Goal: Task Accomplishment & Management: Manage account settings

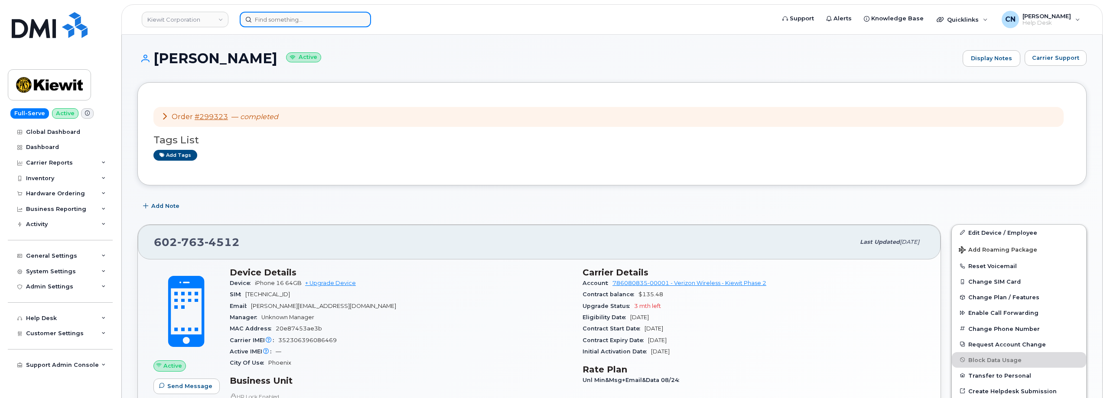
click at [285, 23] on input at bounding box center [305, 20] width 131 height 16
paste input "351613958590468"
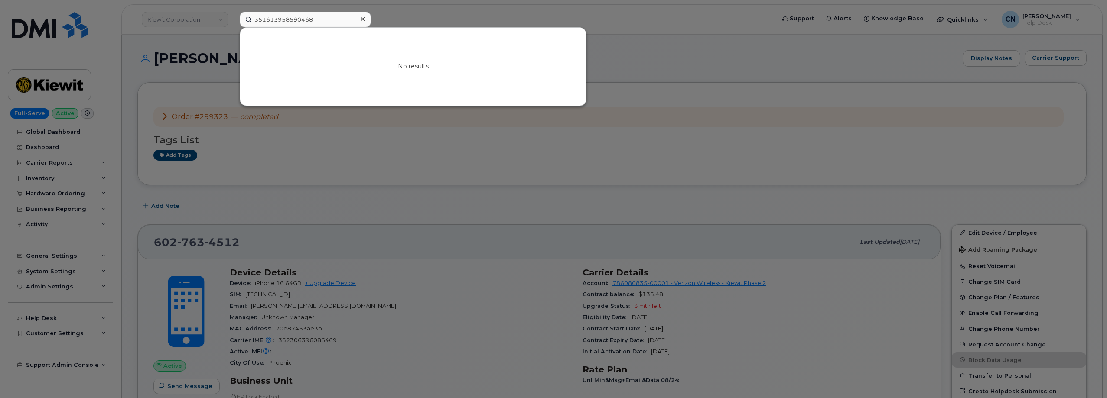
click at [170, 101] on div at bounding box center [553, 199] width 1107 height 398
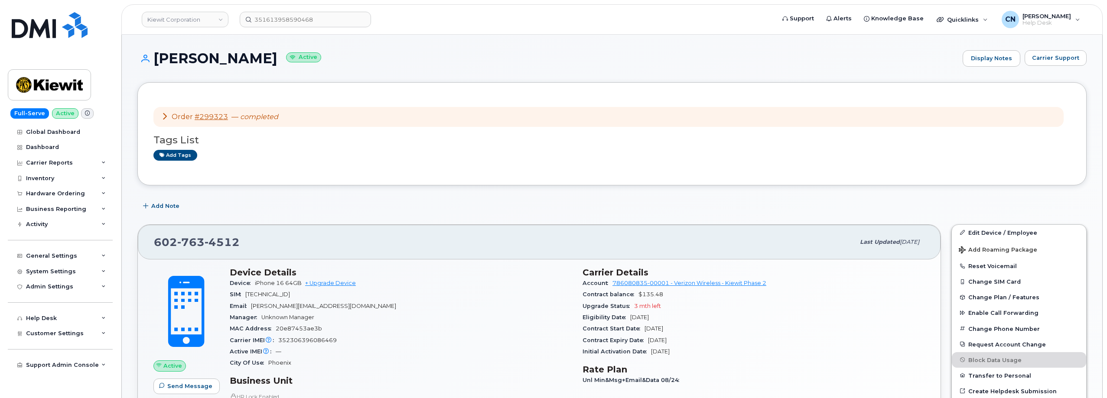
click at [186, 244] on span "763" at bounding box center [190, 242] width 27 height 13
click at [233, 27] on div "351613958590468" at bounding box center [505, 20] width 544 height 16
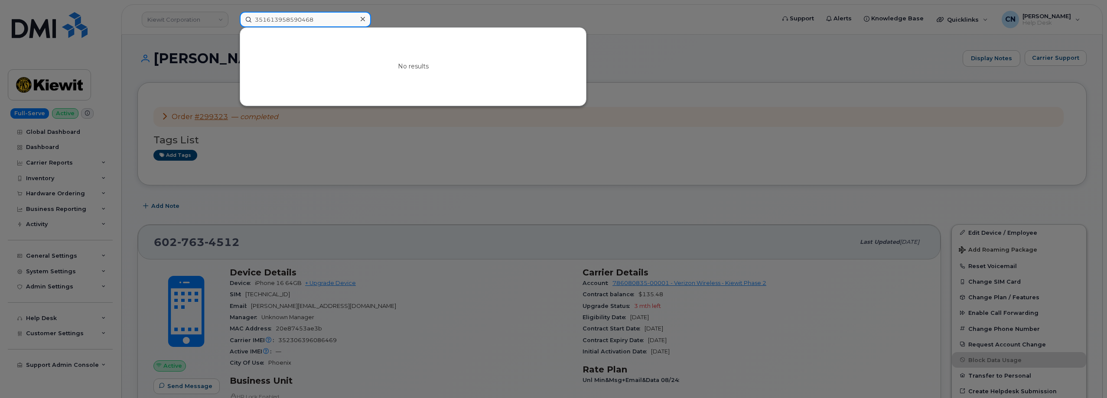
paste input "4017427842"
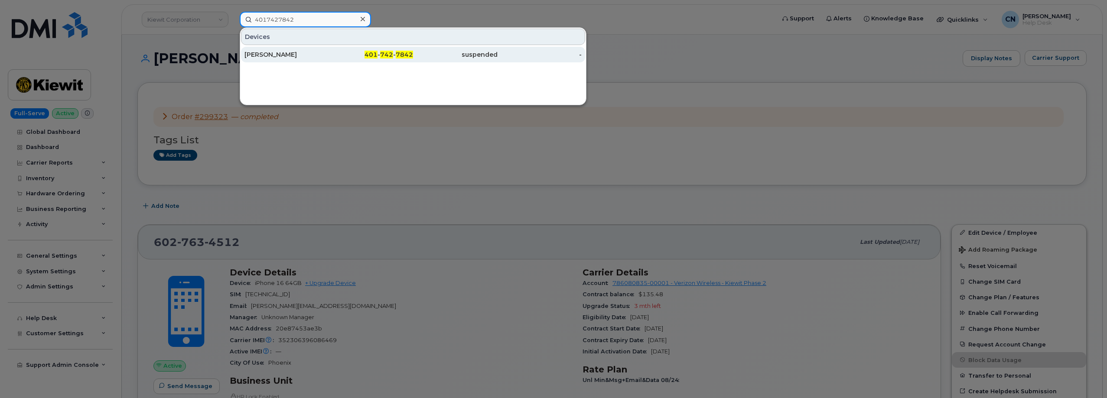
type input "4017427842"
click at [268, 57] on div "[PERSON_NAME]" at bounding box center [286, 54] width 85 height 9
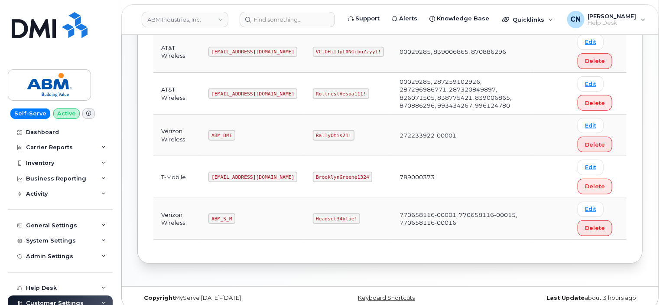
scroll to position [223, 0]
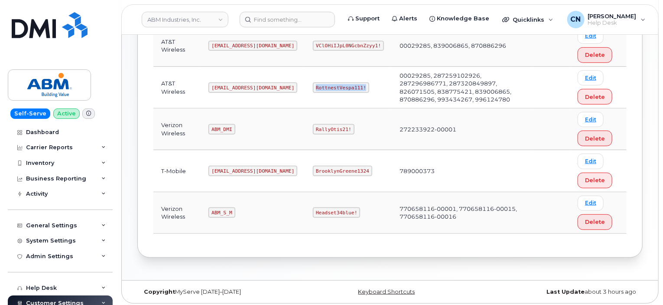
drag, startPoint x: 283, startPoint y: 88, endPoint x: 499, endPoint y: 112, distance: 218.1
click at [346, 91] on td "RottnestVespa111!" at bounding box center [348, 88] width 87 height 42
copy code "RottnestVespa111!"
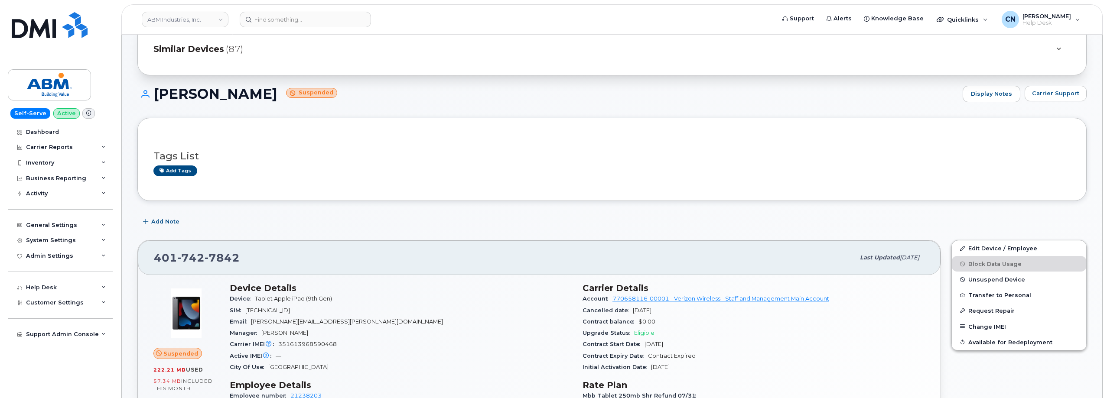
scroll to position [130, 0]
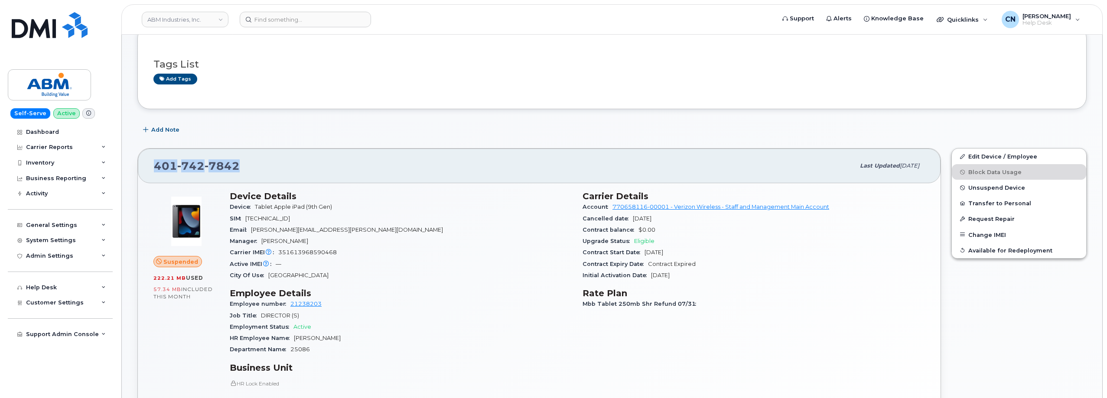
drag, startPoint x: 246, startPoint y: 166, endPoint x: 149, endPoint y: 169, distance: 97.1
click at [149, 169] on div "401 742 7842 Last updated Sep 03, 2025" at bounding box center [539, 166] width 803 height 35
copy span "401 742 7842"
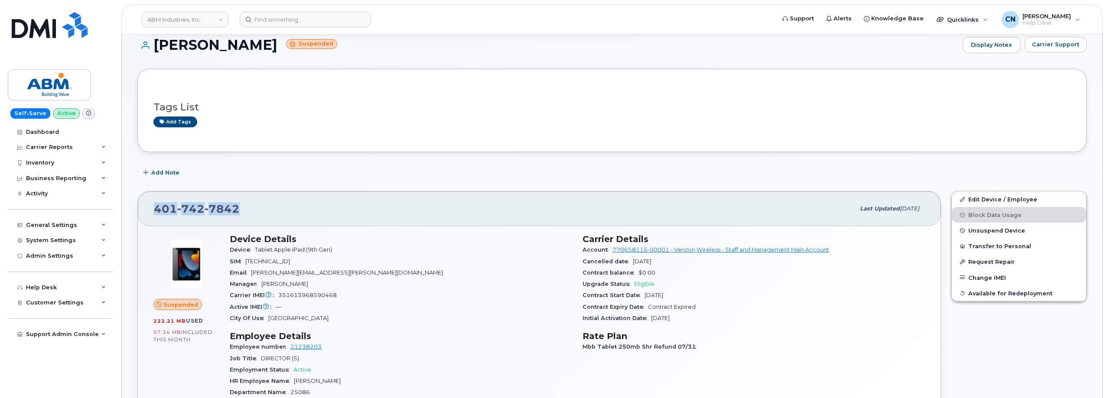
scroll to position [0, 0]
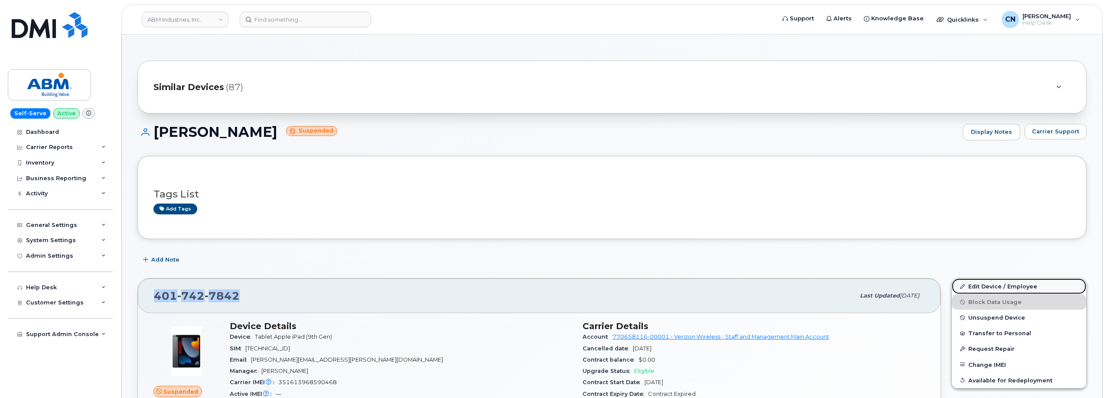
click at [992, 293] on link "Edit Device / Employee" at bounding box center [1019, 287] width 134 height 16
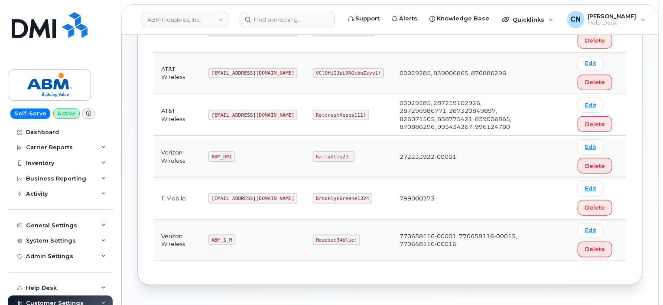
scroll to position [217, 0]
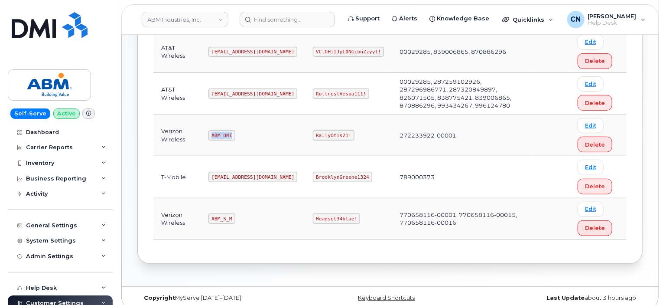
drag, startPoint x: 210, startPoint y: 133, endPoint x: 269, endPoint y: 133, distance: 58.9
click at [236, 134] on td "ABM_DMI" at bounding box center [253, 135] width 104 height 42
copy code "ABM_DMI"
drag, startPoint x: 284, startPoint y: 130, endPoint x: 329, endPoint y: 133, distance: 45.2
click at [329, 133] on td "RallyOtis21!" at bounding box center [348, 135] width 87 height 42
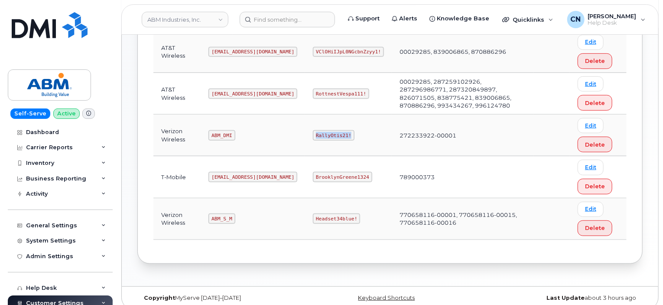
copy code "RallyOtis21!"
click at [231, 218] on code "ABM_S_M" at bounding box center [221, 218] width 26 height 10
drag, startPoint x: 234, startPoint y: 218, endPoint x: 207, endPoint y: 217, distance: 27.3
click at [207, 217] on td "ABM_S_M" at bounding box center [253, 219] width 104 height 42
copy code "ABM_S_M"
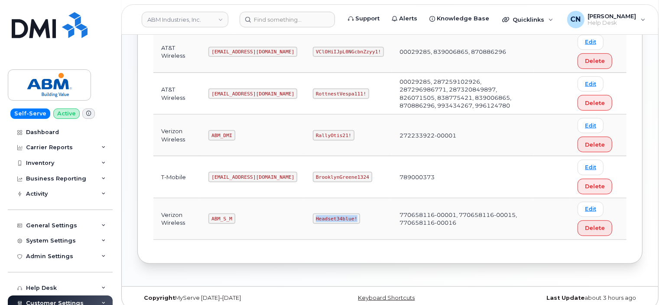
drag, startPoint x: 285, startPoint y: 217, endPoint x: 359, endPoint y: 217, distance: 73.7
click at [334, 216] on td "Headset34blue!" at bounding box center [348, 219] width 87 height 42
copy code "Headset34blue!"
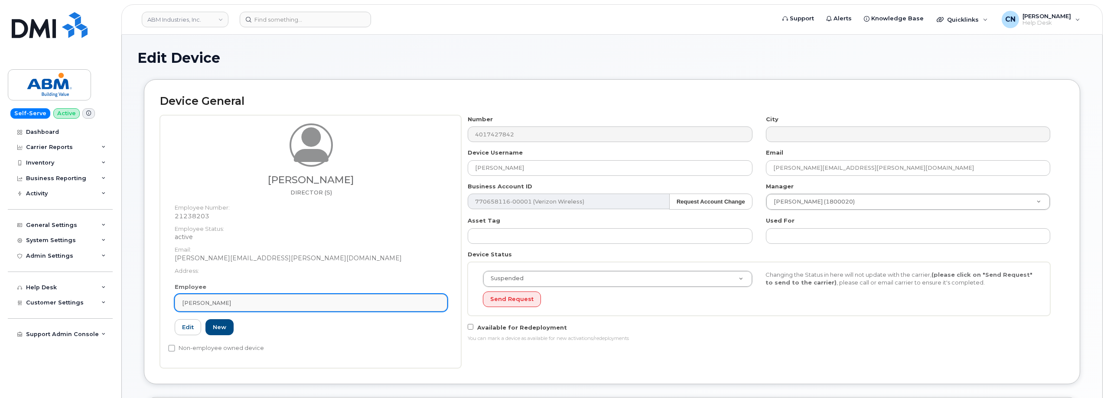
click at [297, 306] on div "[PERSON_NAME]" at bounding box center [311, 303] width 258 height 8
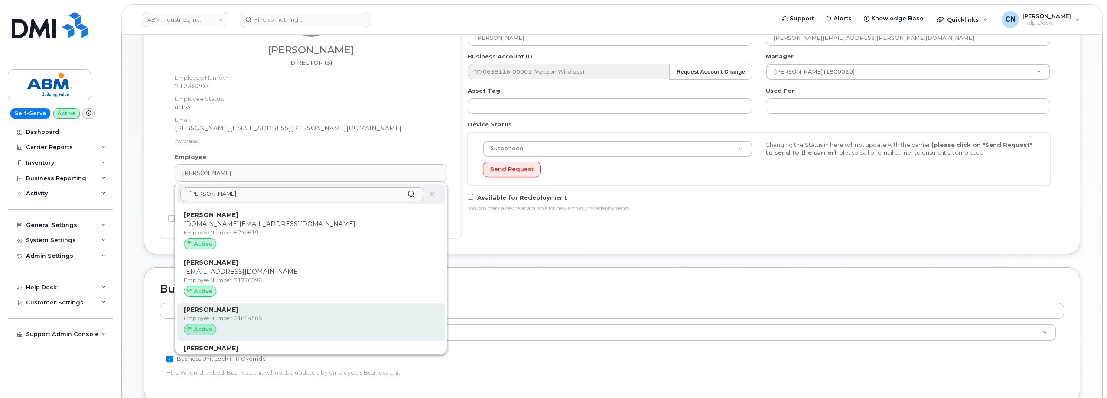
type input "Thomas c"
click at [281, 319] on p "Employee Number: 21644508" at bounding box center [311, 319] width 254 height 8
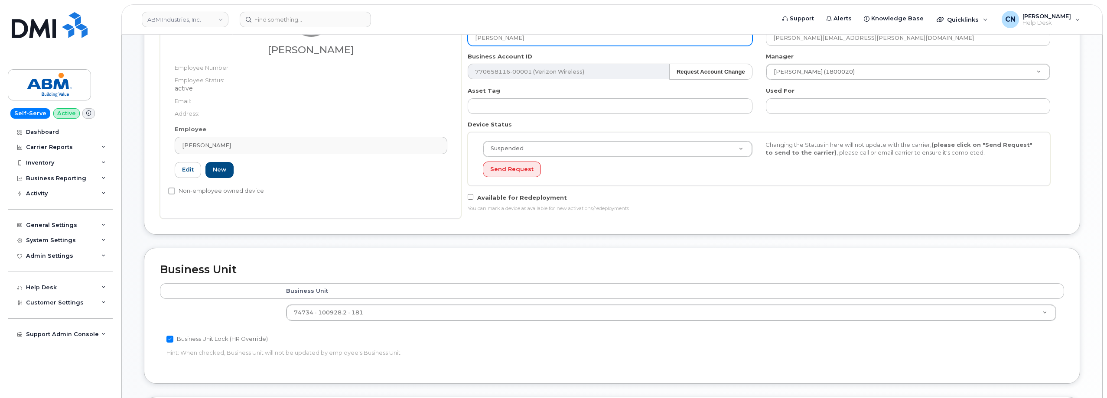
type input "21644508"
type input "[PERSON_NAME]"
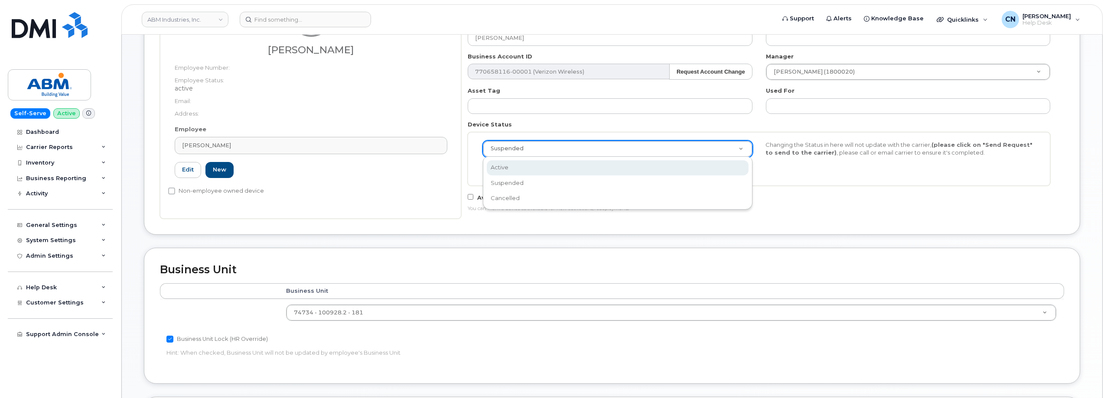
select select "active"
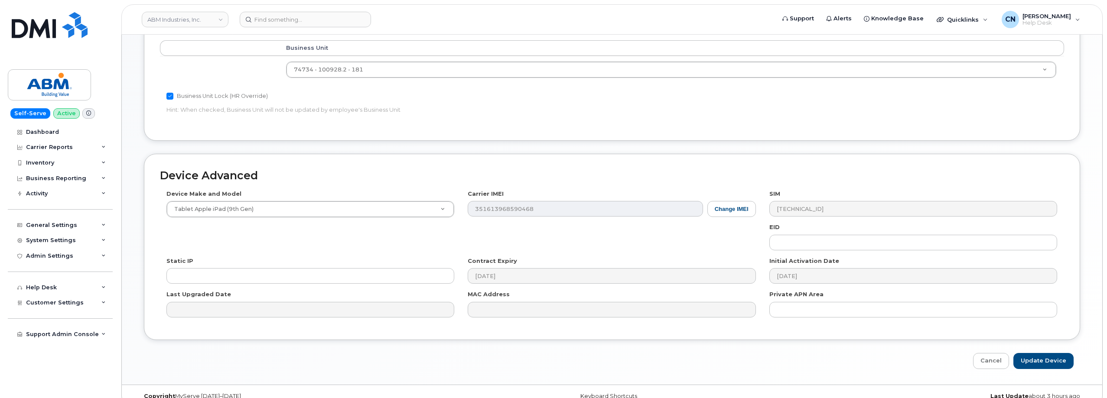
scroll to position [387, 0]
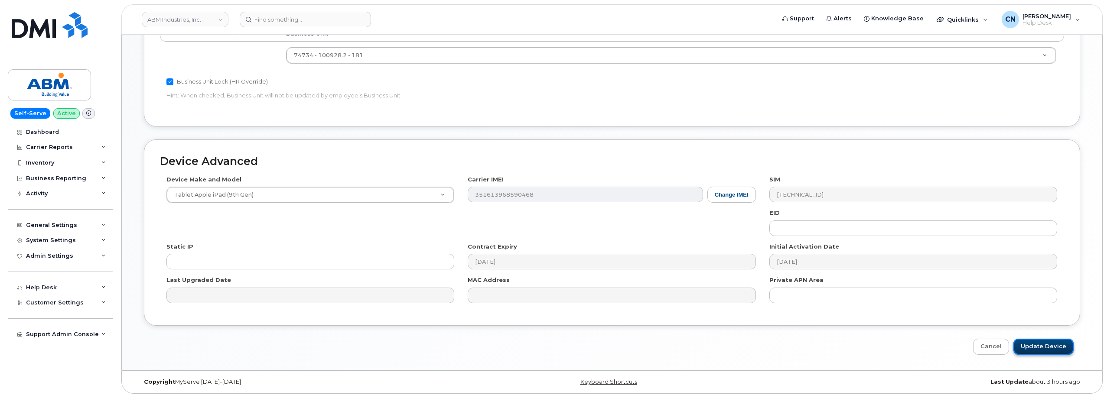
click at [1027, 347] on input "Update Device" at bounding box center [1043, 347] width 60 height 16
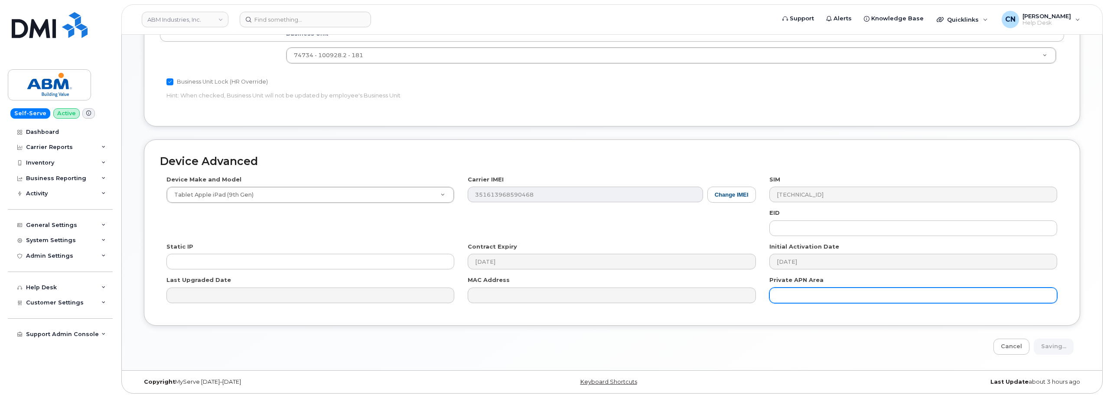
type input "Saving..."
